Goal: Ask a question: Seek information or help from site administrators or community

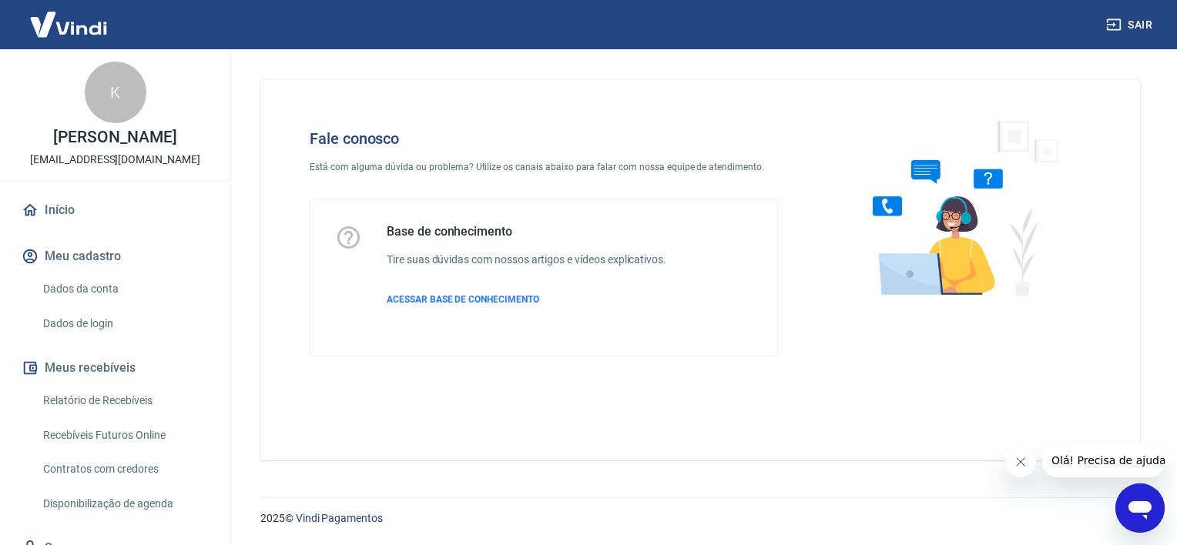
click at [1147, 499] on icon "Abrir janela de mensagens" at bounding box center [1140, 508] width 28 height 28
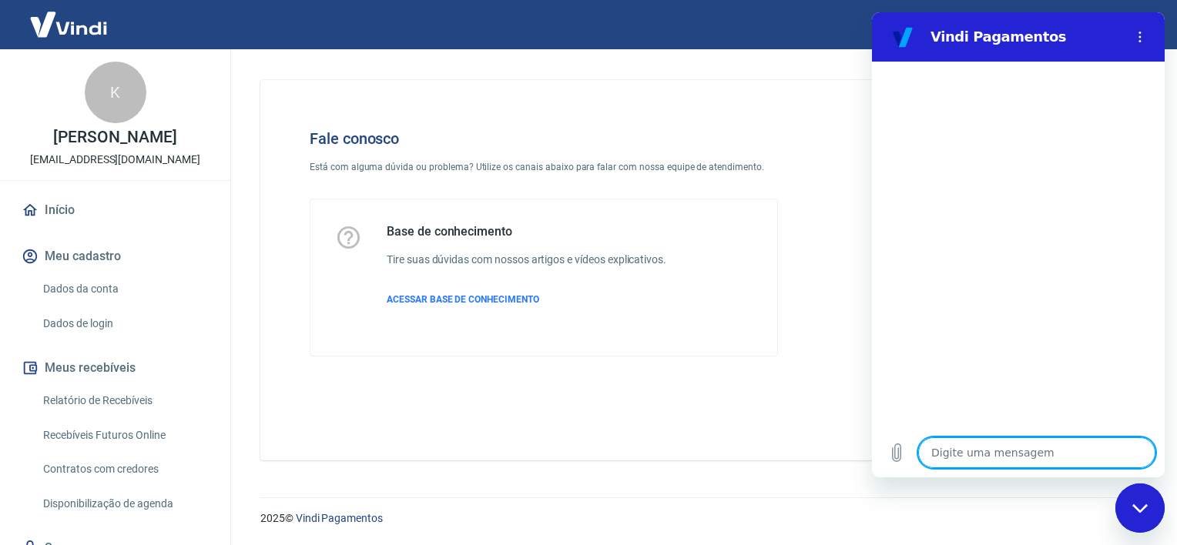
type textarea "o"
type textarea "x"
type textarea "oi"
type textarea "x"
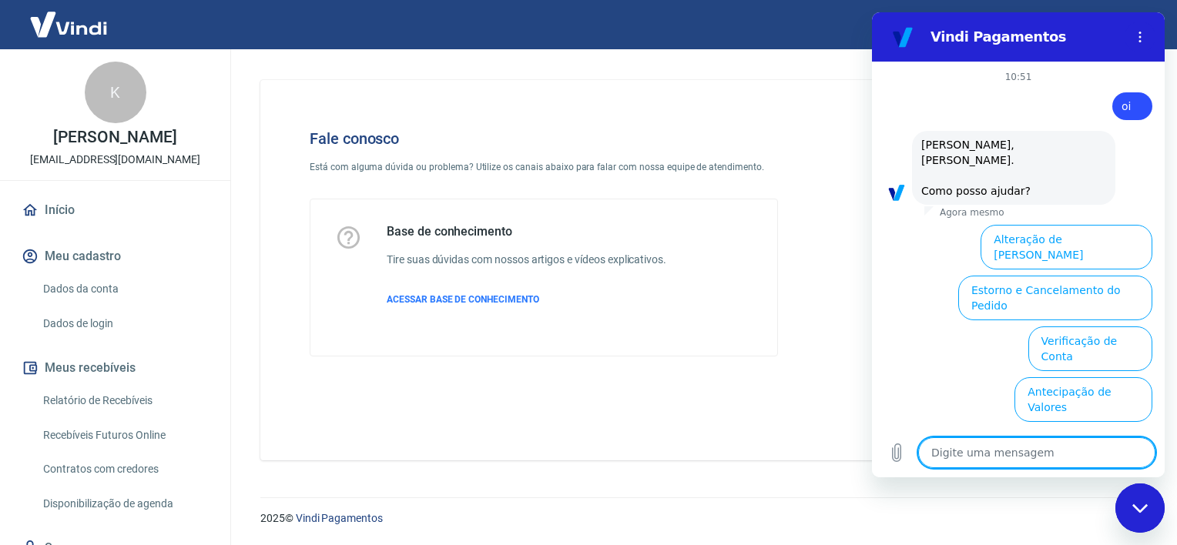
scroll to position [95, 0]
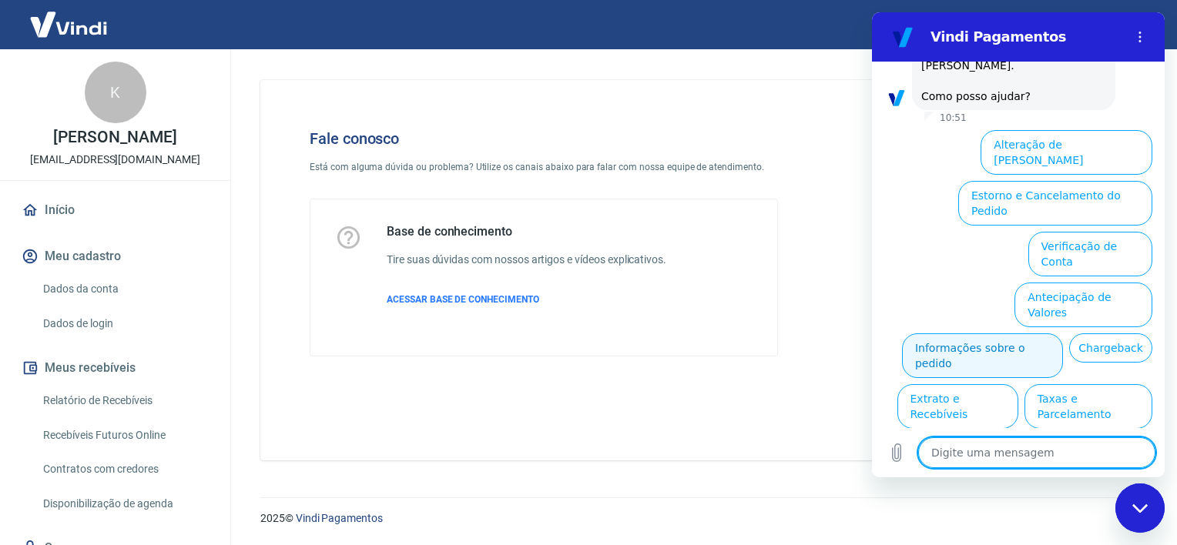
click at [1002, 333] on button "Informações sobre o pedido" at bounding box center [982, 355] width 161 height 45
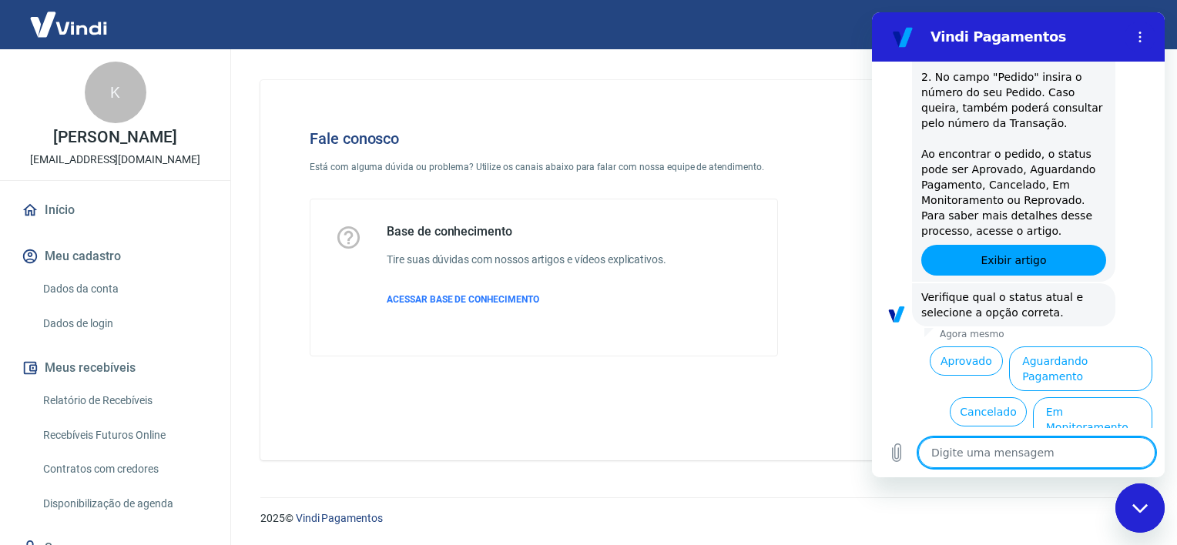
scroll to position [361, 0]
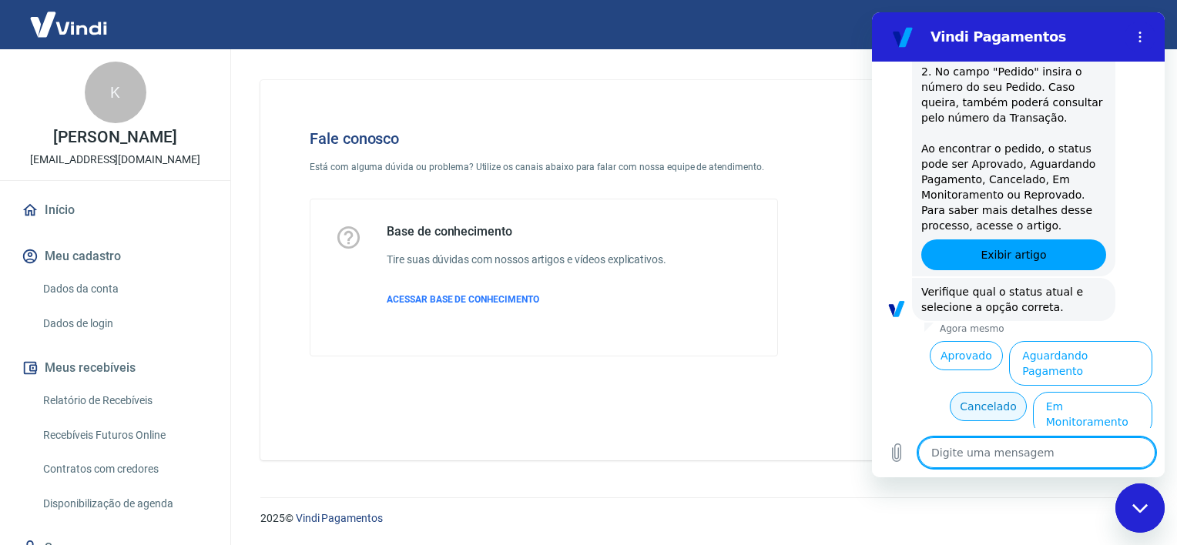
click at [956, 392] on button "Cancelado" at bounding box center [987, 406] width 76 height 29
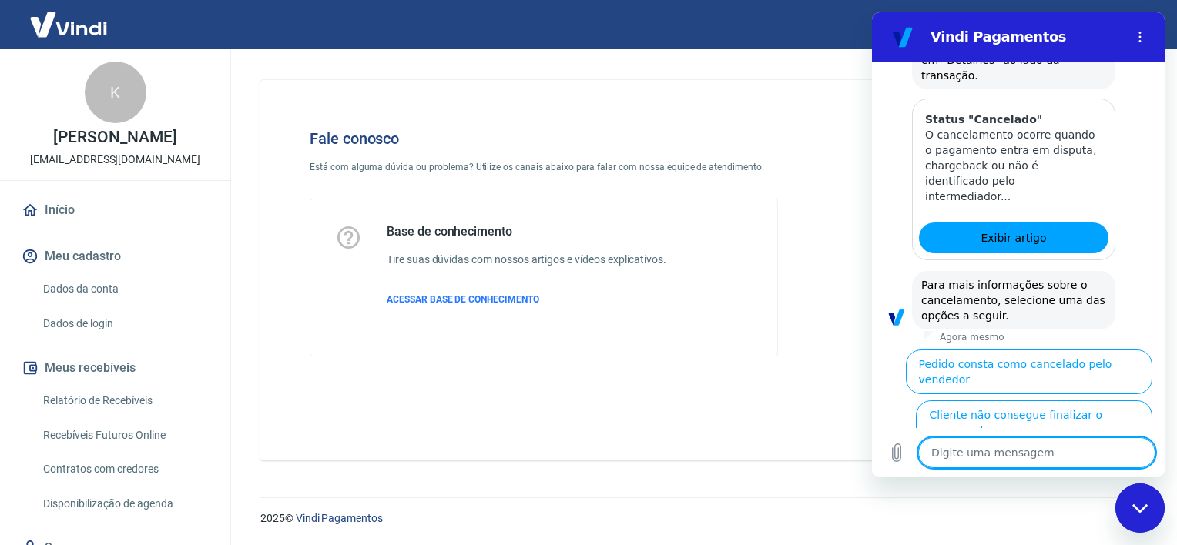
scroll to position [1067, 0]
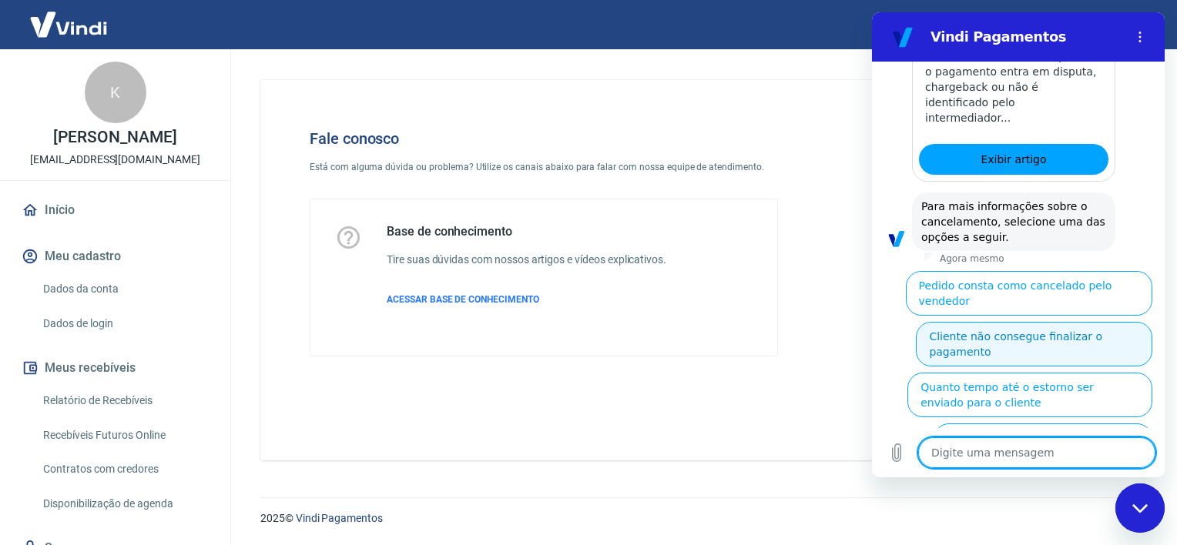
click at [1063, 322] on button "Cliente não consegue finalizar o pagamento" at bounding box center [1034, 344] width 236 height 45
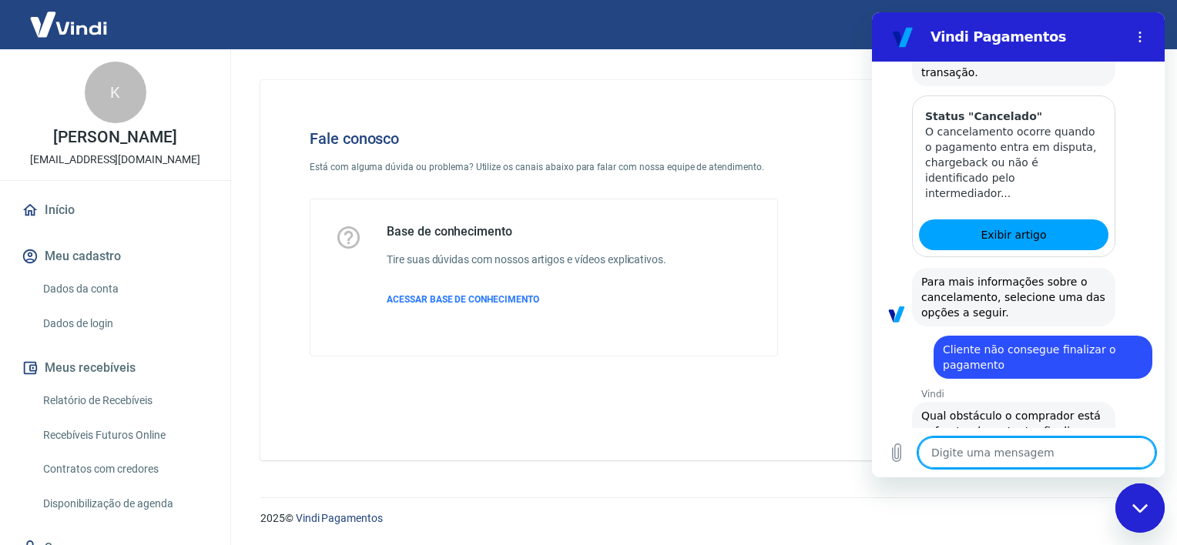
scroll to position [1097, 0]
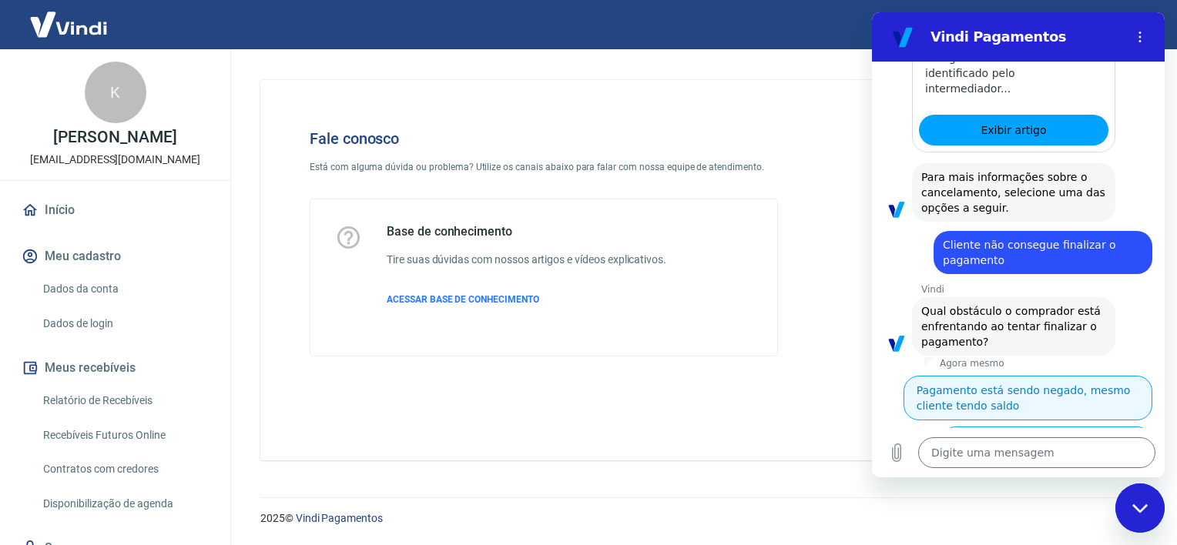
click at [1029, 376] on button "Pagamento está sendo negado, mesmo cliente tendo saldo" at bounding box center [1027, 398] width 249 height 45
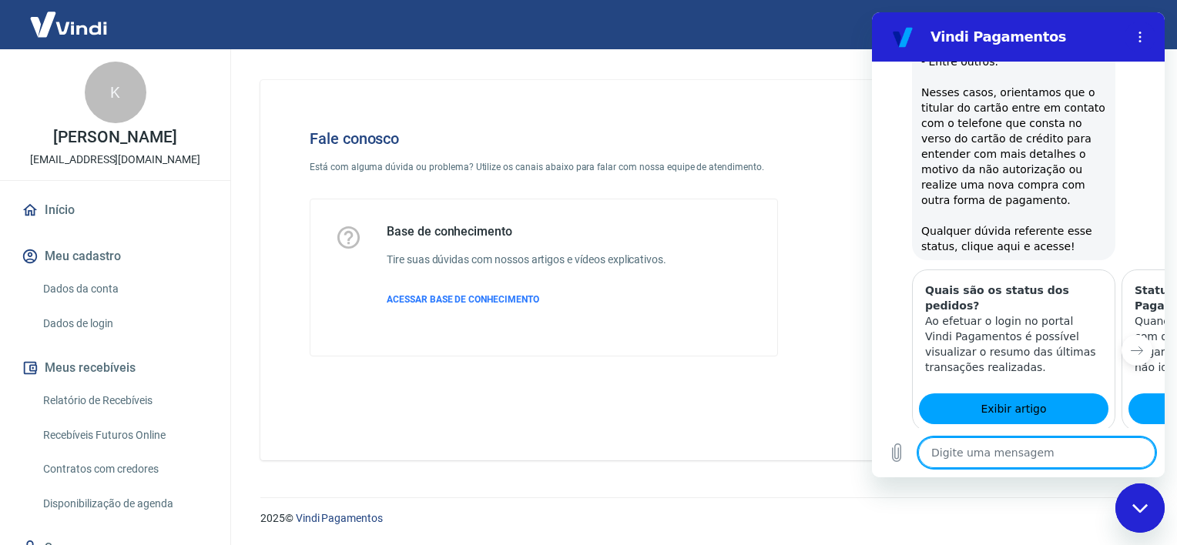
scroll to position [1651, 0]
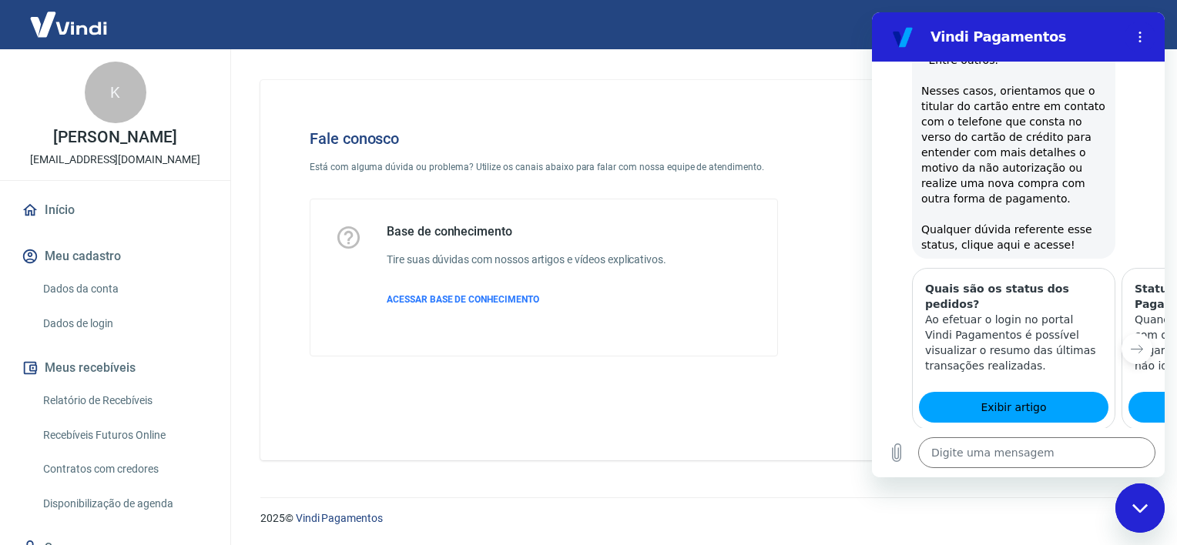
click at [1064, 488] on button "Sim" at bounding box center [1076, 502] width 45 height 29
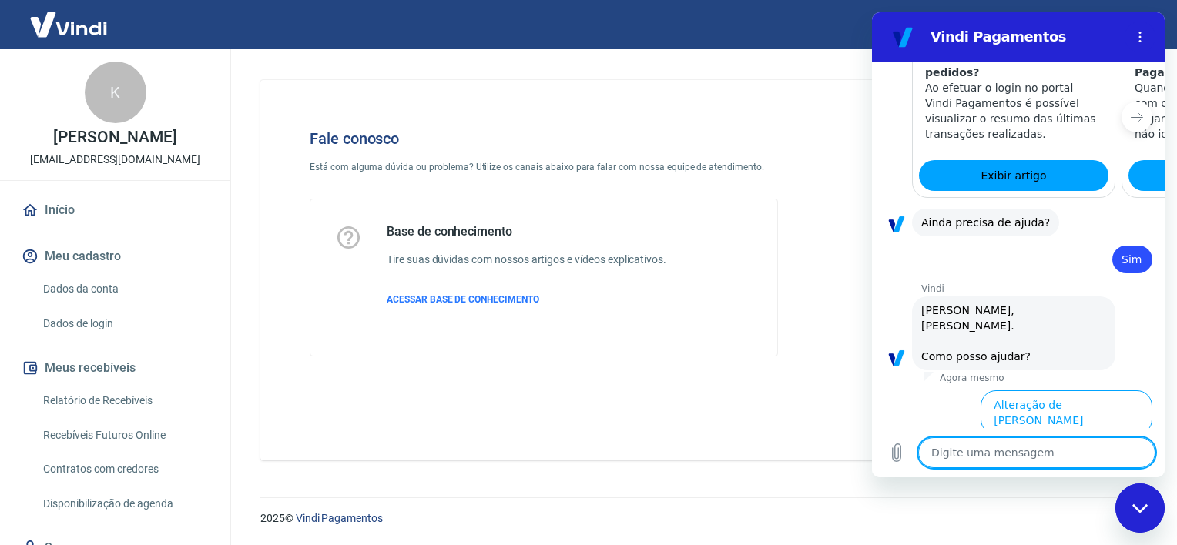
scroll to position [2050, 0]
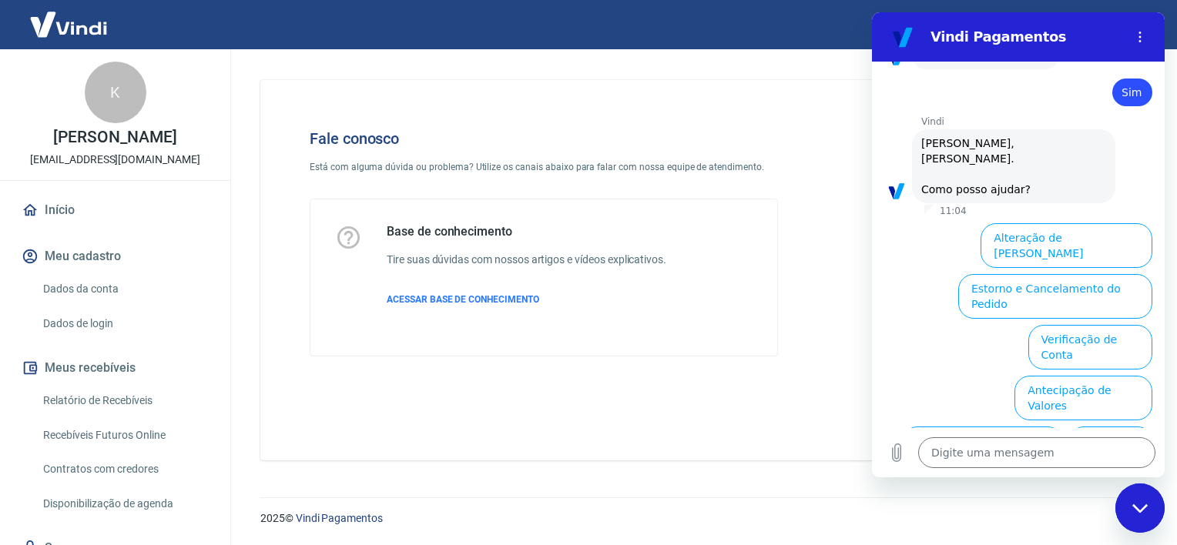
click at [1018, 477] on button "Extrato e Recebíveis" at bounding box center [957, 499] width 121 height 45
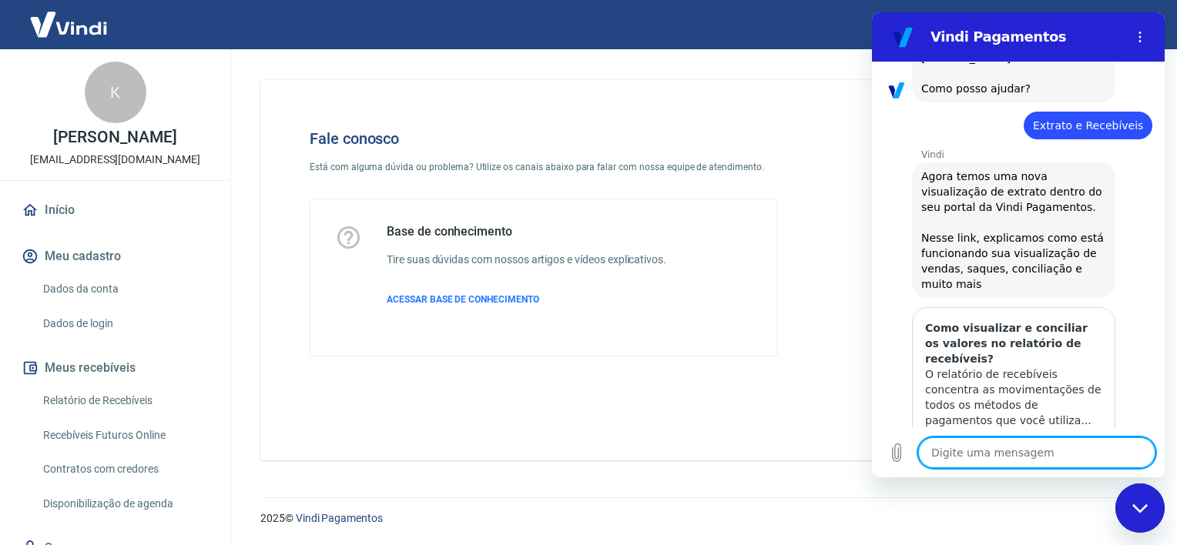
scroll to position [2189, 0]
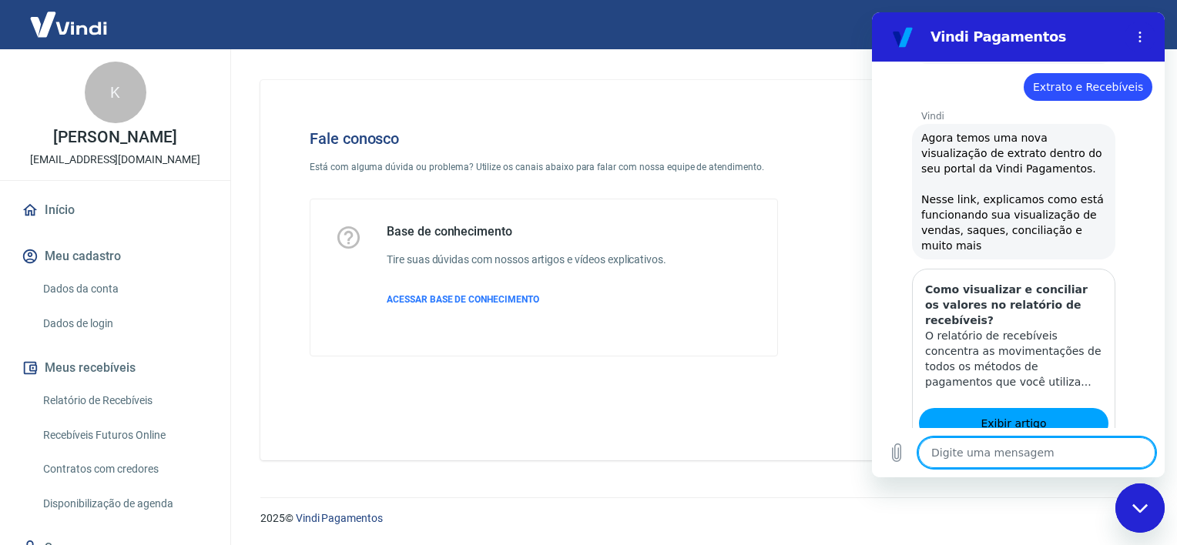
click at [1066, 504] on button "Sim" at bounding box center [1076, 518] width 45 height 29
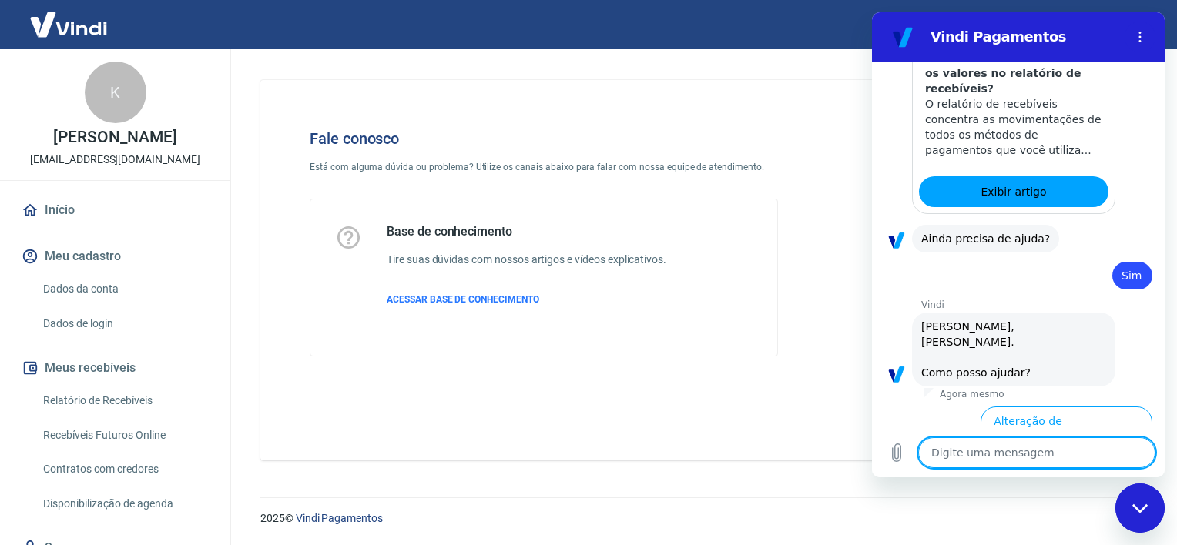
scroll to position [2589, 0]
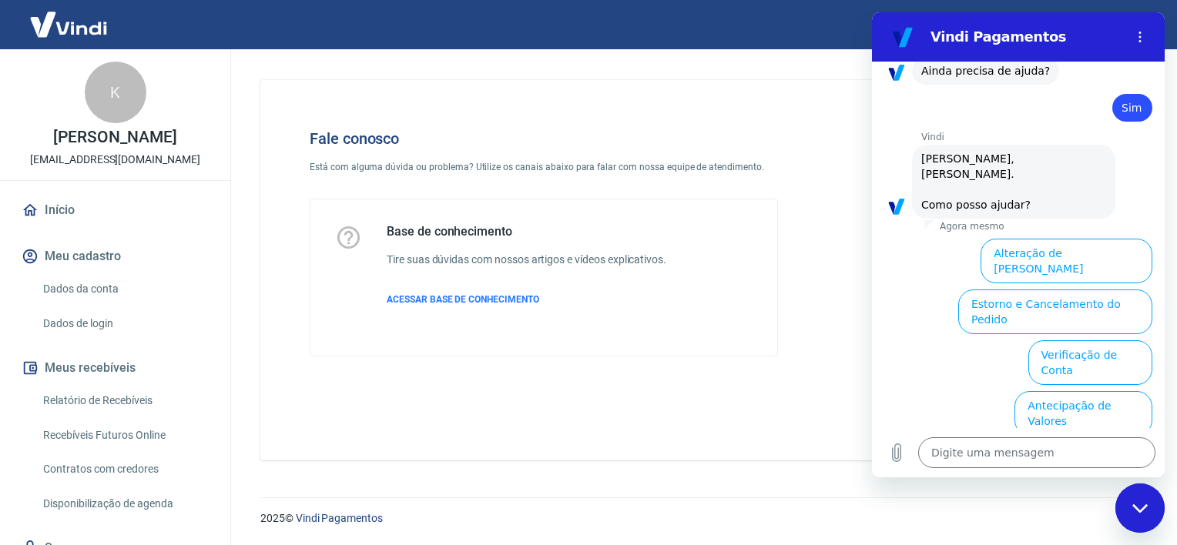
click at [1064, 493] on button "Taxas e Parcelamento" at bounding box center [1088, 515] width 128 height 45
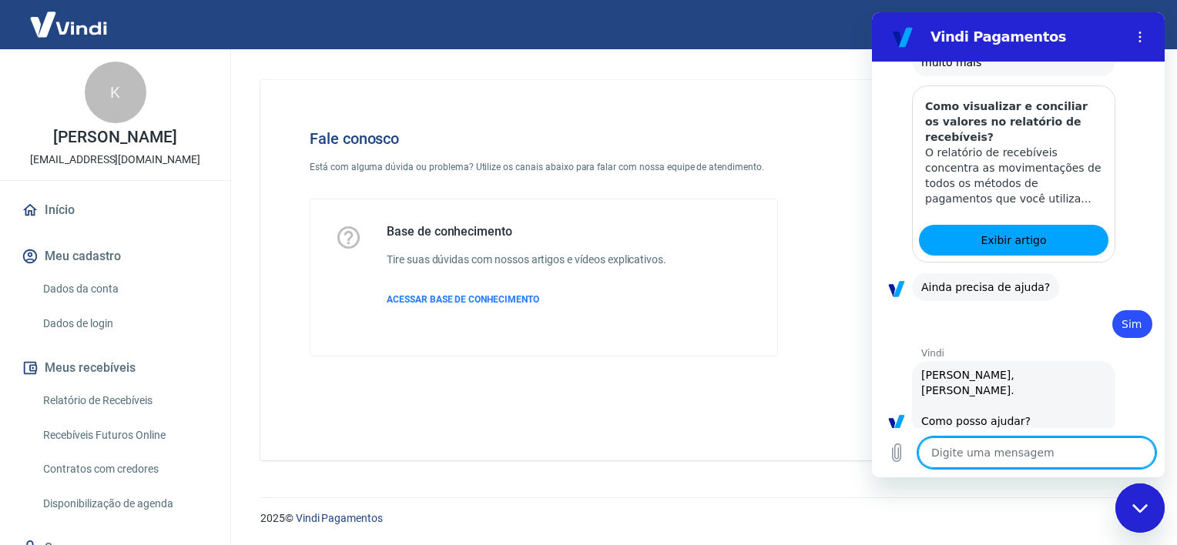
scroll to position [2582, 0]
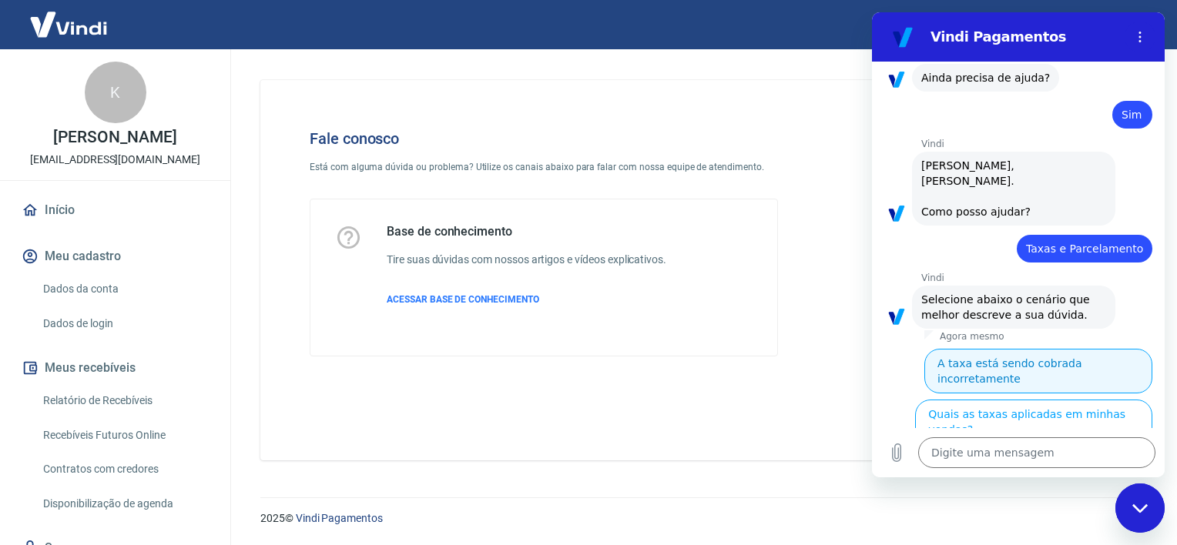
click at [1018, 349] on button "A taxa está sendo cobrada incorretamente" at bounding box center [1038, 371] width 228 height 45
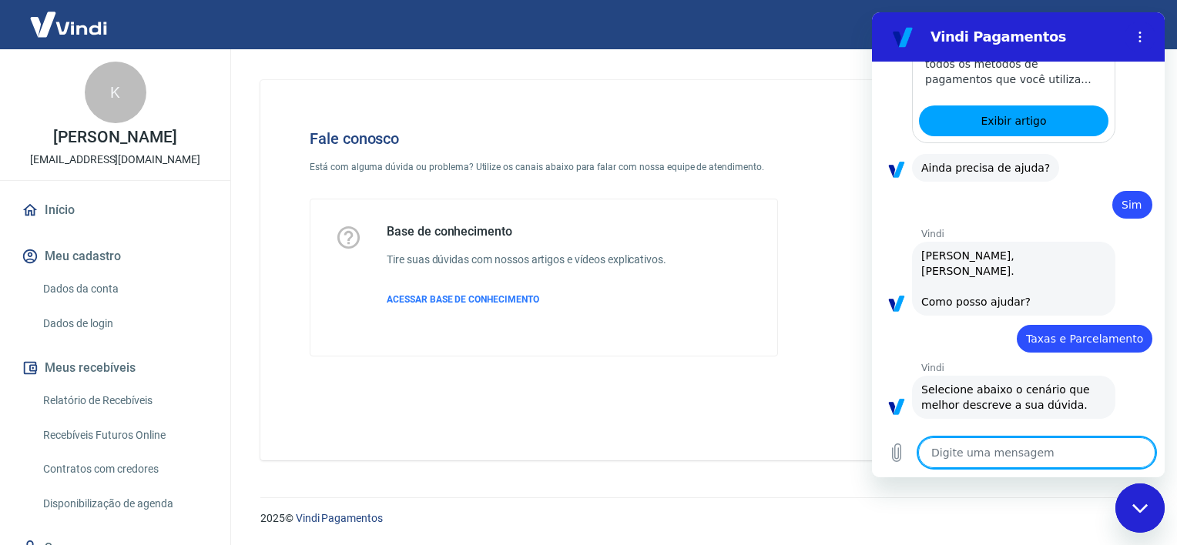
scroll to position [2565, 0]
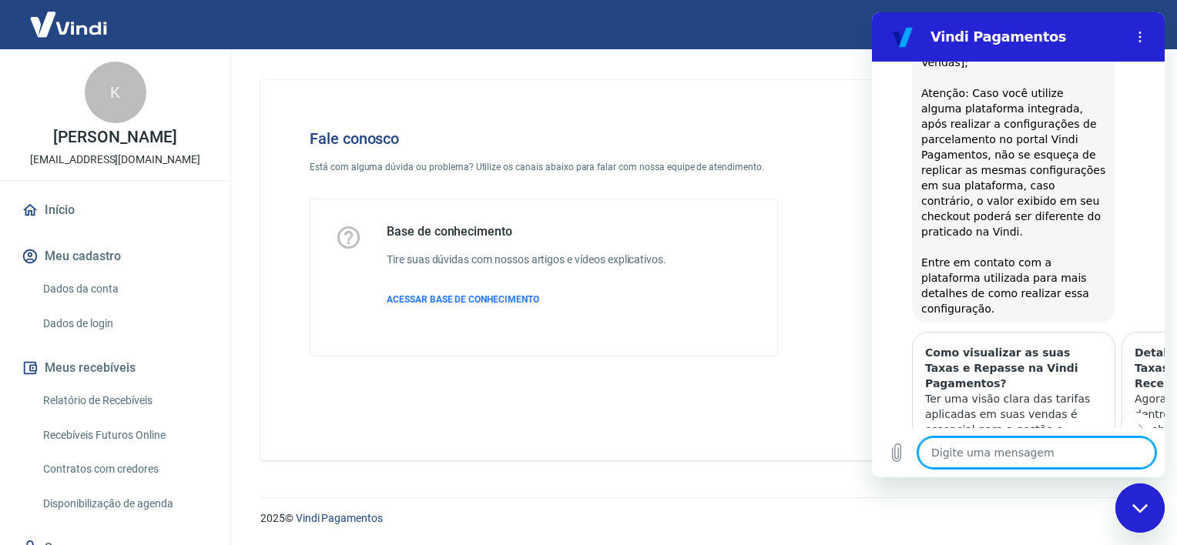
scroll to position [3643, 0]
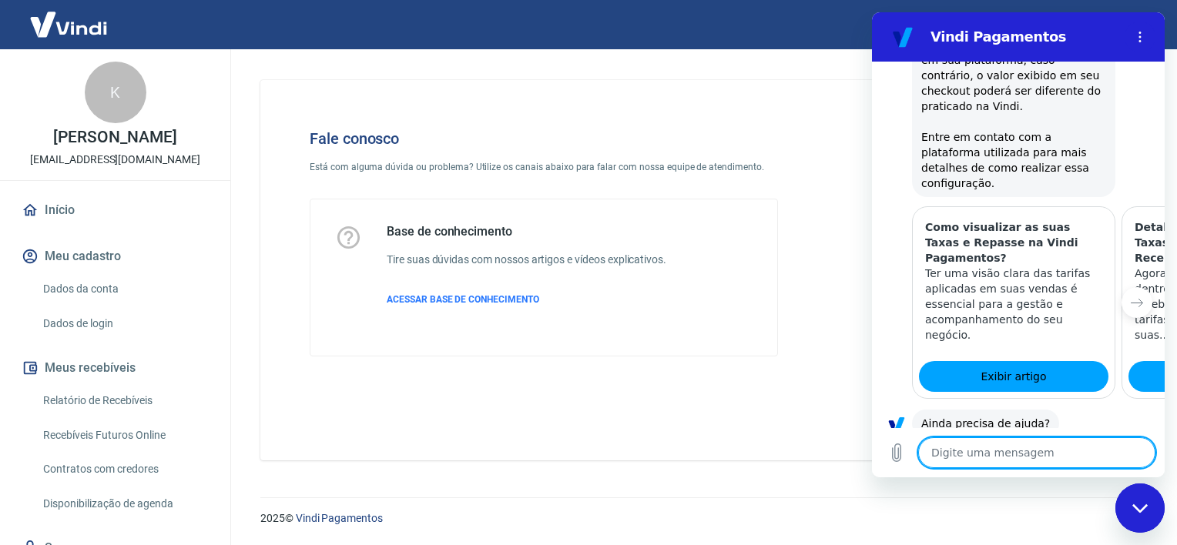
scroll to position [3826, 0]
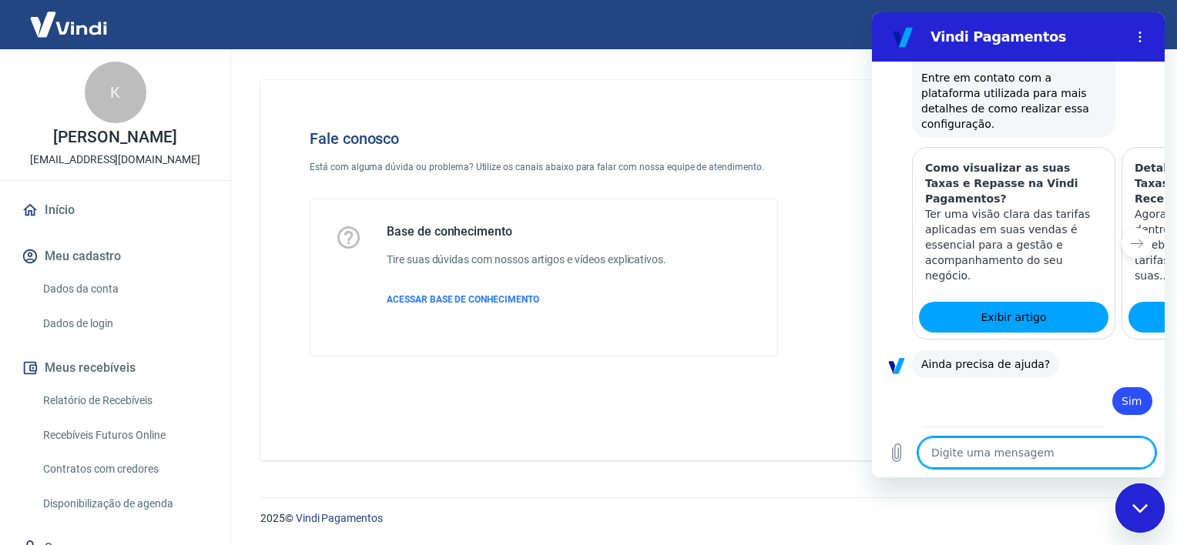
type textarea "x"
